Goal: Find specific page/section: Find specific page/section

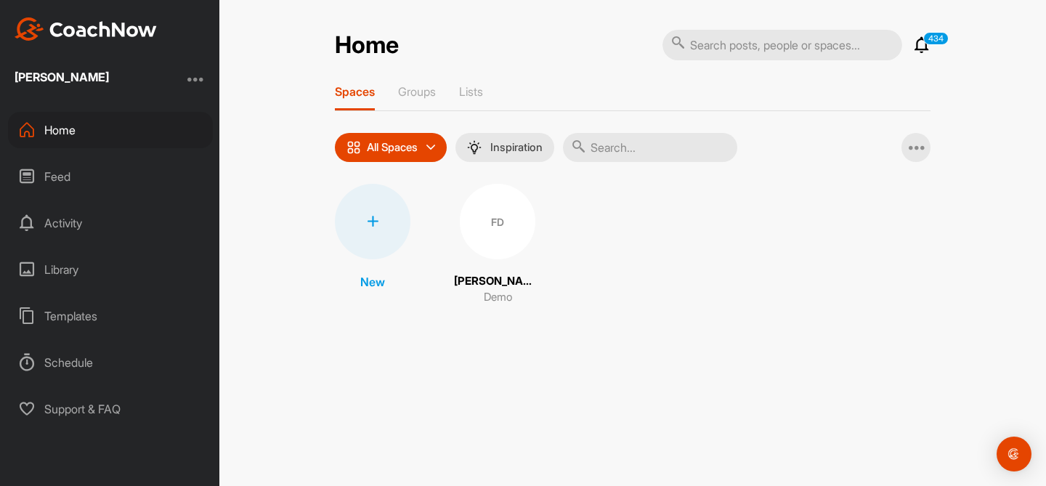
click at [97, 181] on div "Feed" at bounding box center [110, 176] width 205 height 36
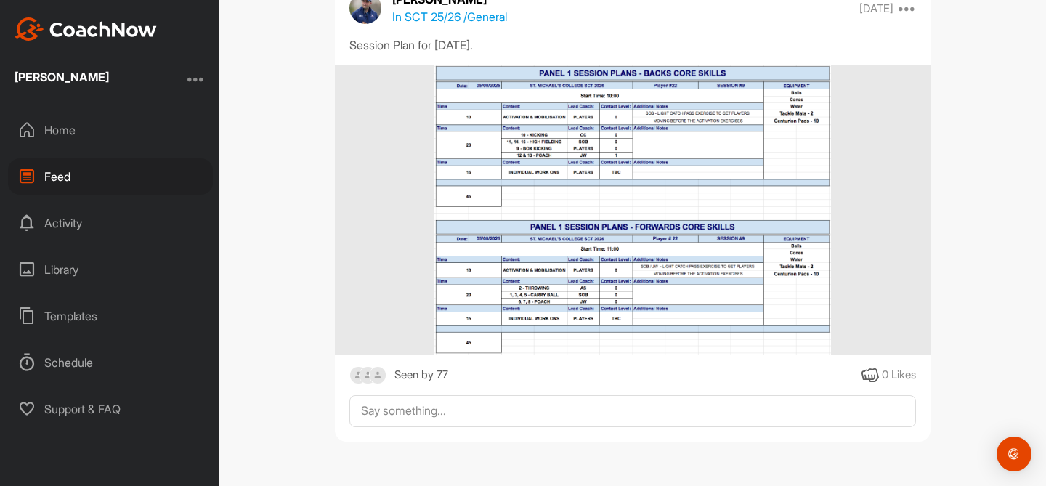
scroll to position [60832, 0]
click at [79, 356] on div "Schedule" at bounding box center [110, 362] width 205 height 36
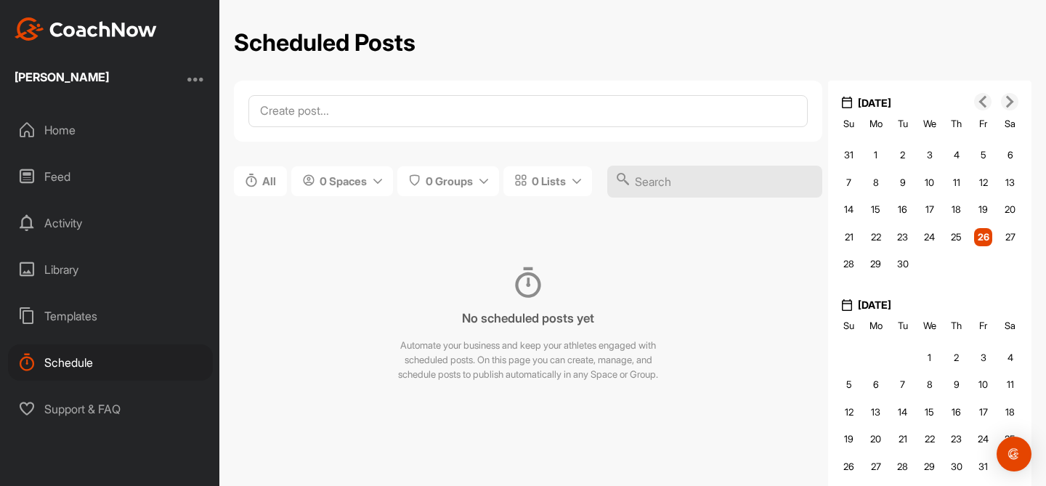
click at [70, 127] on div "Home" at bounding box center [110, 130] width 205 height 36
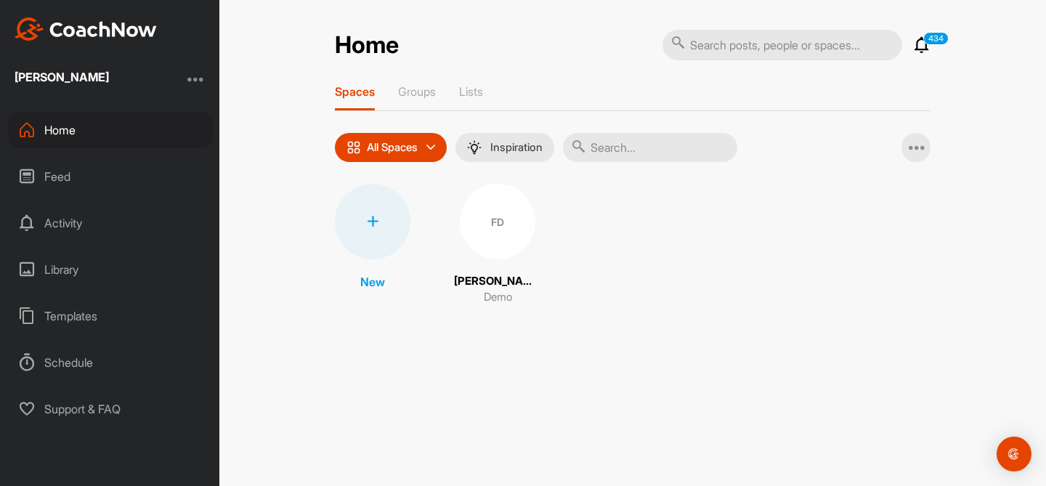
click at [390, 145] on p "All Spaces" at bounding box center [392, 148] width 51 height 12
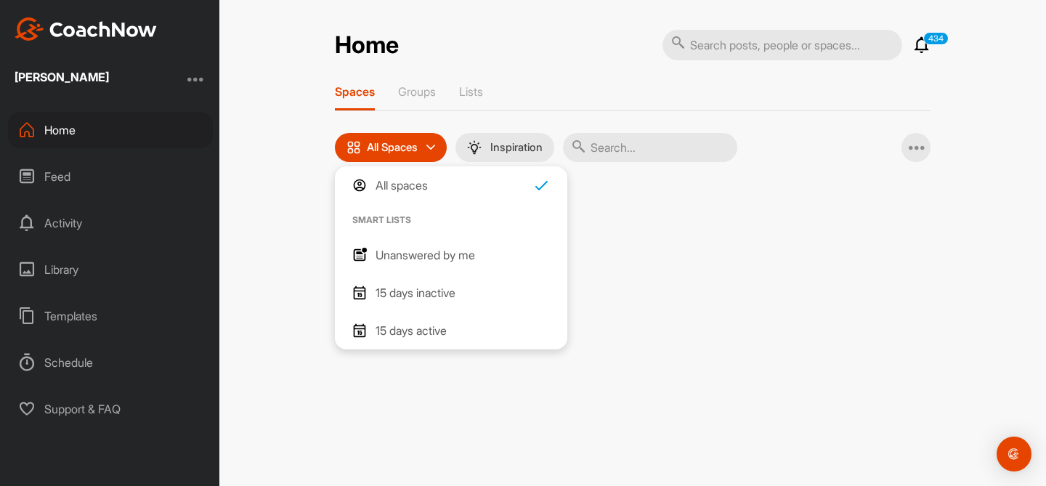
click at [390, 150] on p "All Spaces" at bounding box center [392, 148] width 51 height 12
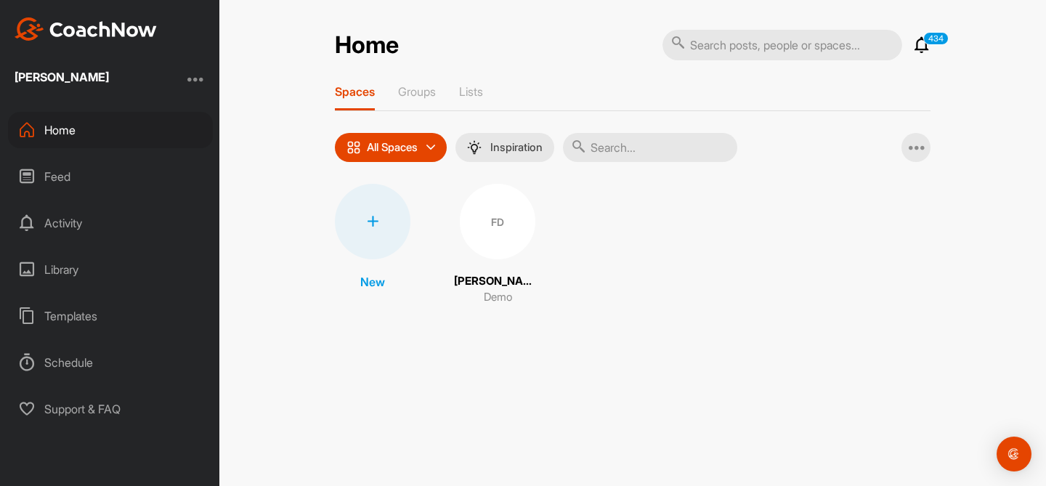
click at [51, 177] on div "Feed" at bounding box center [110, 176] width 205 height 36
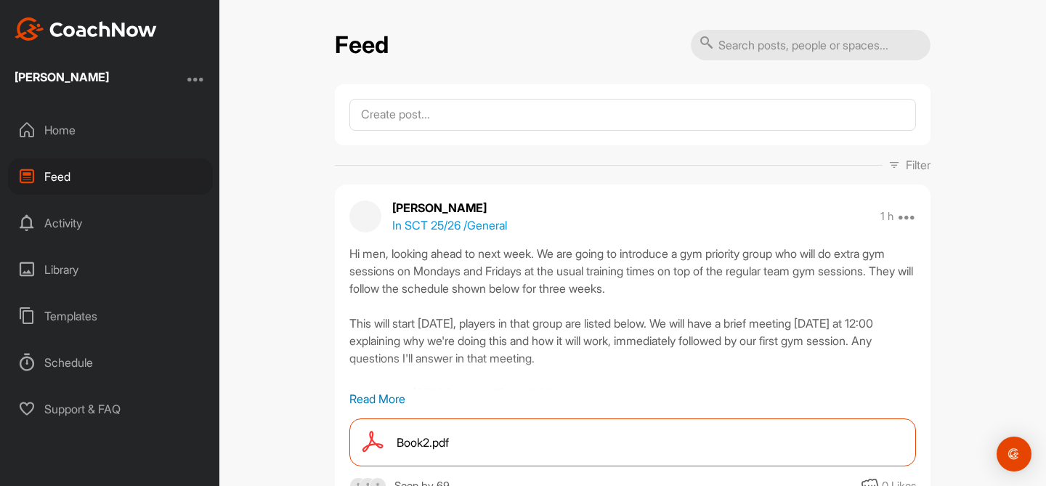
click at [905, 164] on p "Filter" at bounding box center [917, 164] width 25 height 17
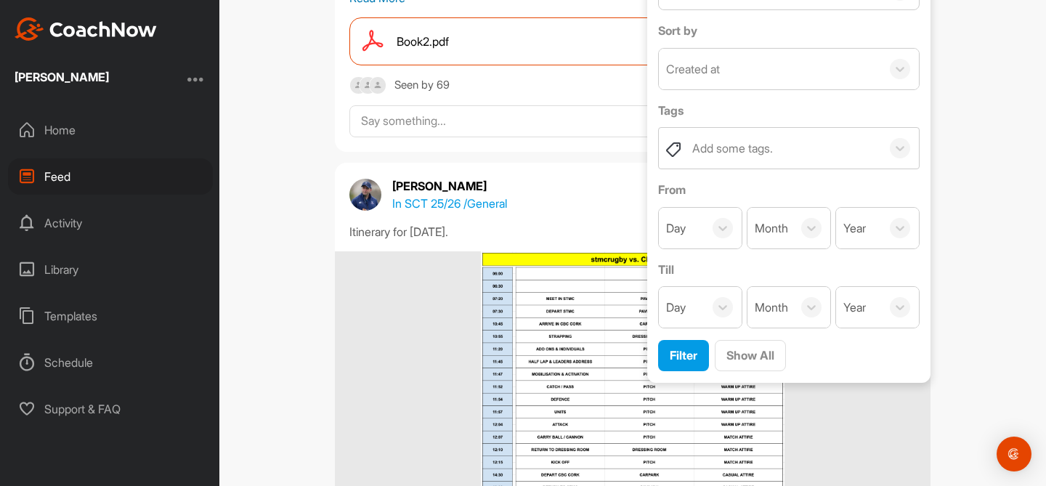
scroll to position [399, 0]
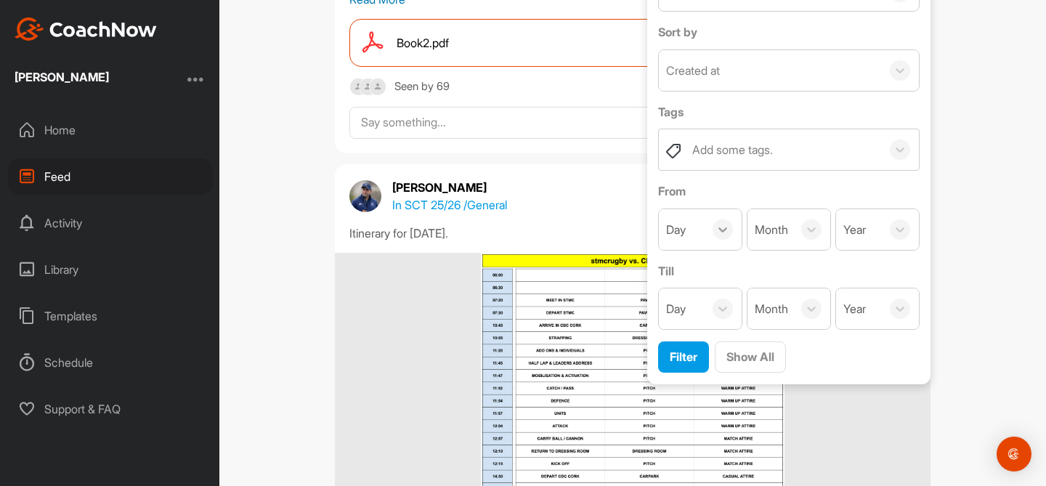
click at [729, 235] on icon at bounding box center [722, 229] width 15 height 15
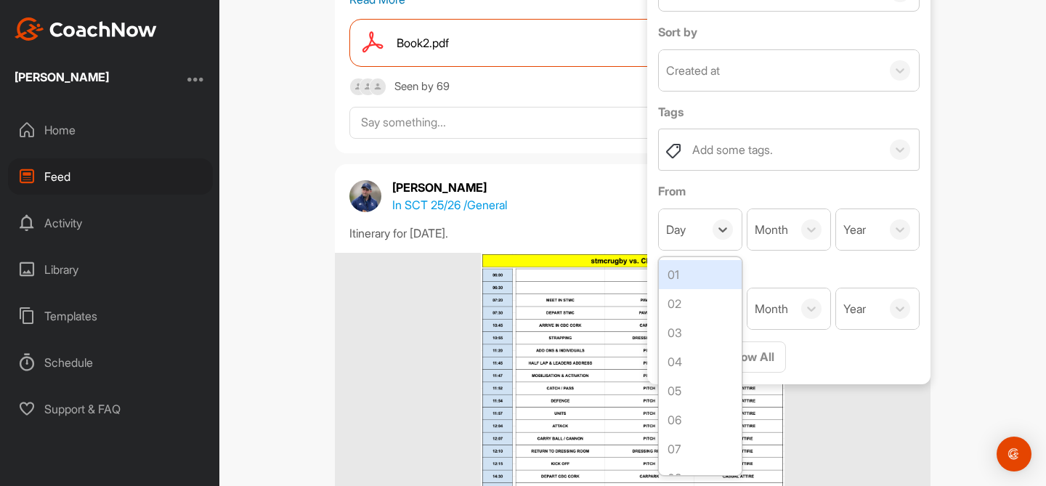
click at [687, 268] on div "01" at bounding box center [700, 274] width 83 height 29
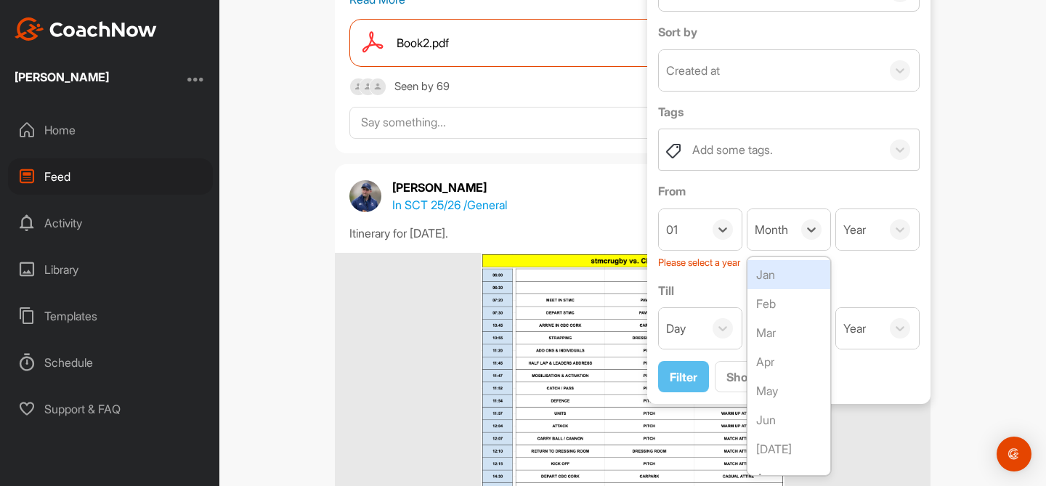
click at [790, 243] on div "Month" at bounding box center [769, 229] width 45 height 41
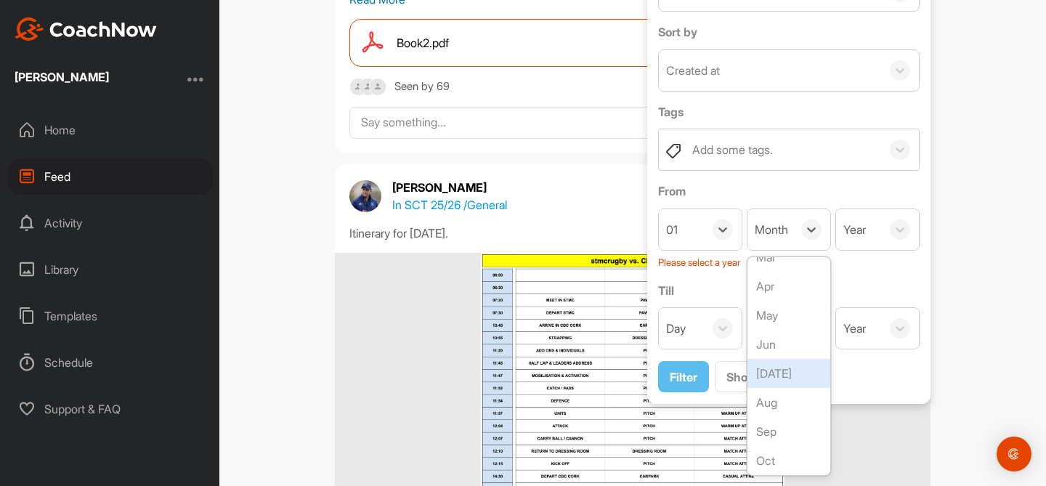
scroll to position [107, 0]
click at [786, 345] on div "Jul" at bounding box center [788, 341] width 83 height 29
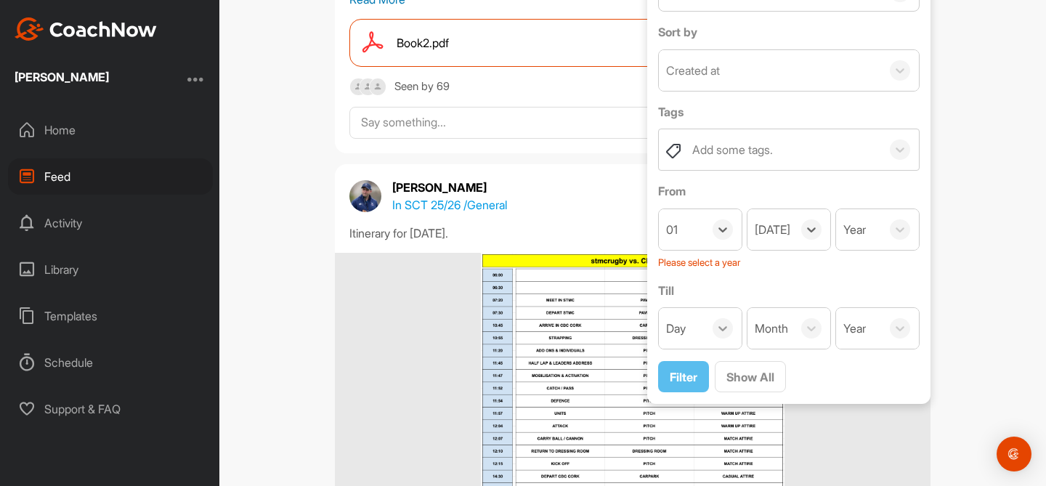
click at [717, 327] on icon at bounding box center [722, 328] width 15 height 15
click at [712, 364] on div "01" at bounding box center [700, 373] width 83 height 29
click at [798, 330] on div at bounding box center [811, 328] width 38 height 20
click at [770, 429] on div "Sep" at bounding box center [788, 440] width 83 height 29
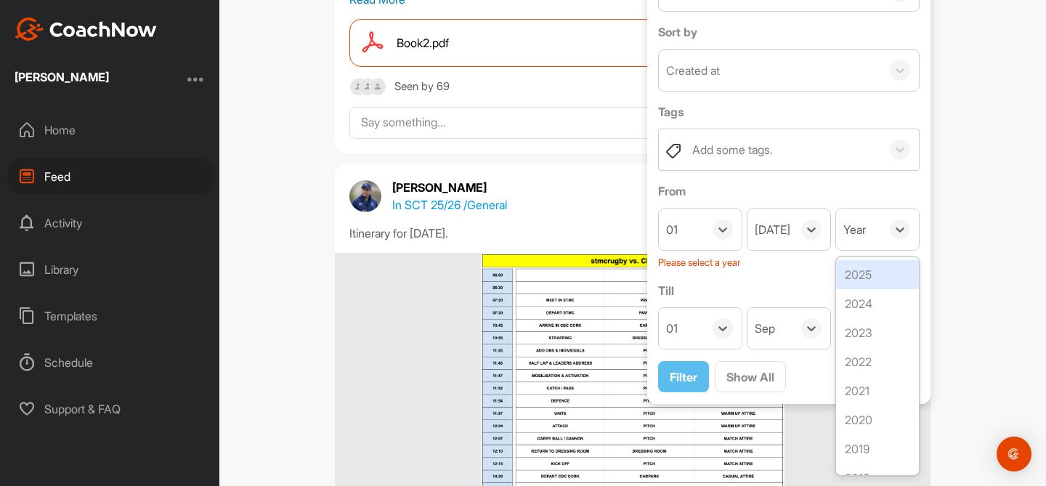
click at [839, 241] on div "Year" at bounding box center [858, 229] width 45 height 41
click at [849, 281] on div "2025" at bounding box center [877, 274] width 83 height 29
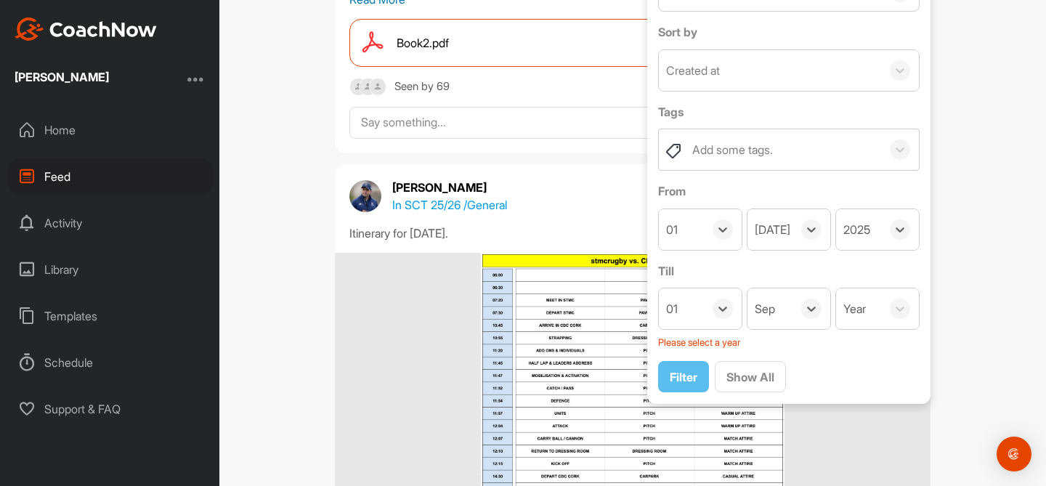
click at [858, 313] on div "Year" at bounding box center [854, 308] width 23 height 17
click at [863, 344] on div "2025" at bounding box center [877, 353] width 83 height 29
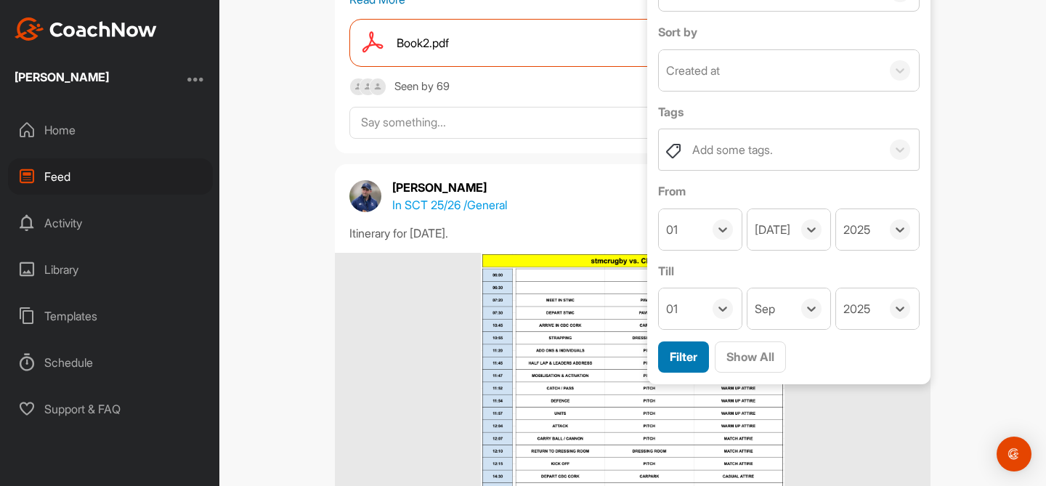
click at [682, 359] on span "Filter" at bounding box center [683, 356] width 28 height 15
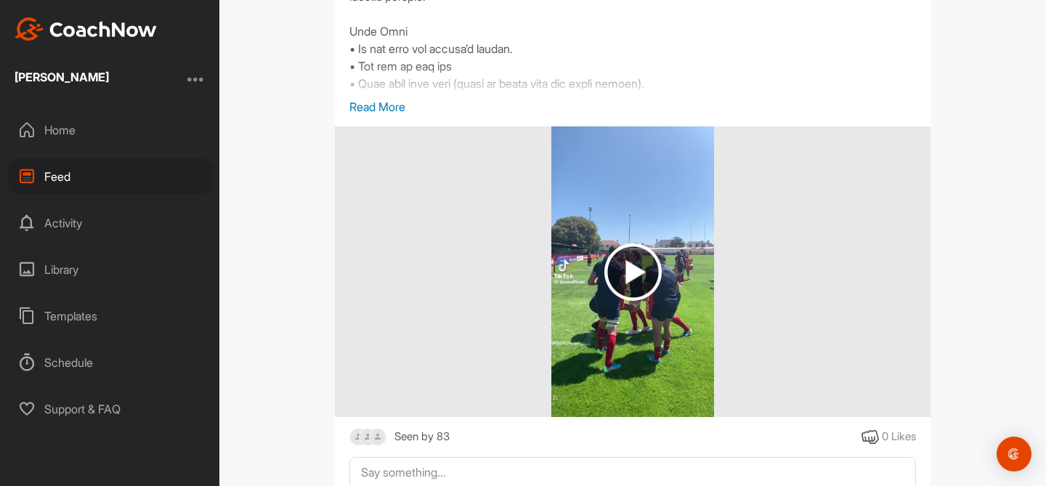
scroll to position [28503, 0]
